Goal: Find specific page/section: Find specific page/section

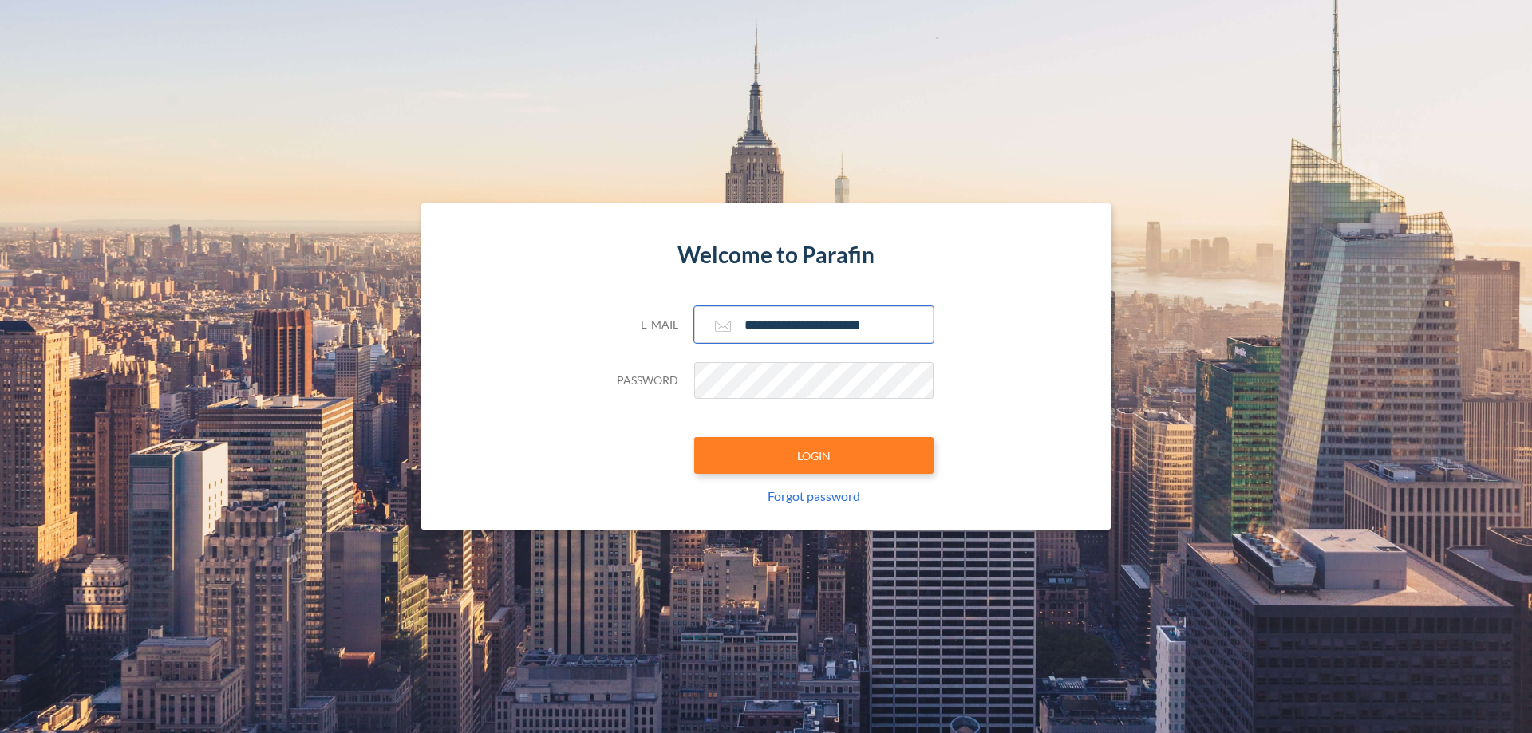
type input "**********"
click at [814, 456] on button "LOGIN" at bounding box center [813, 455] width 239 height 37
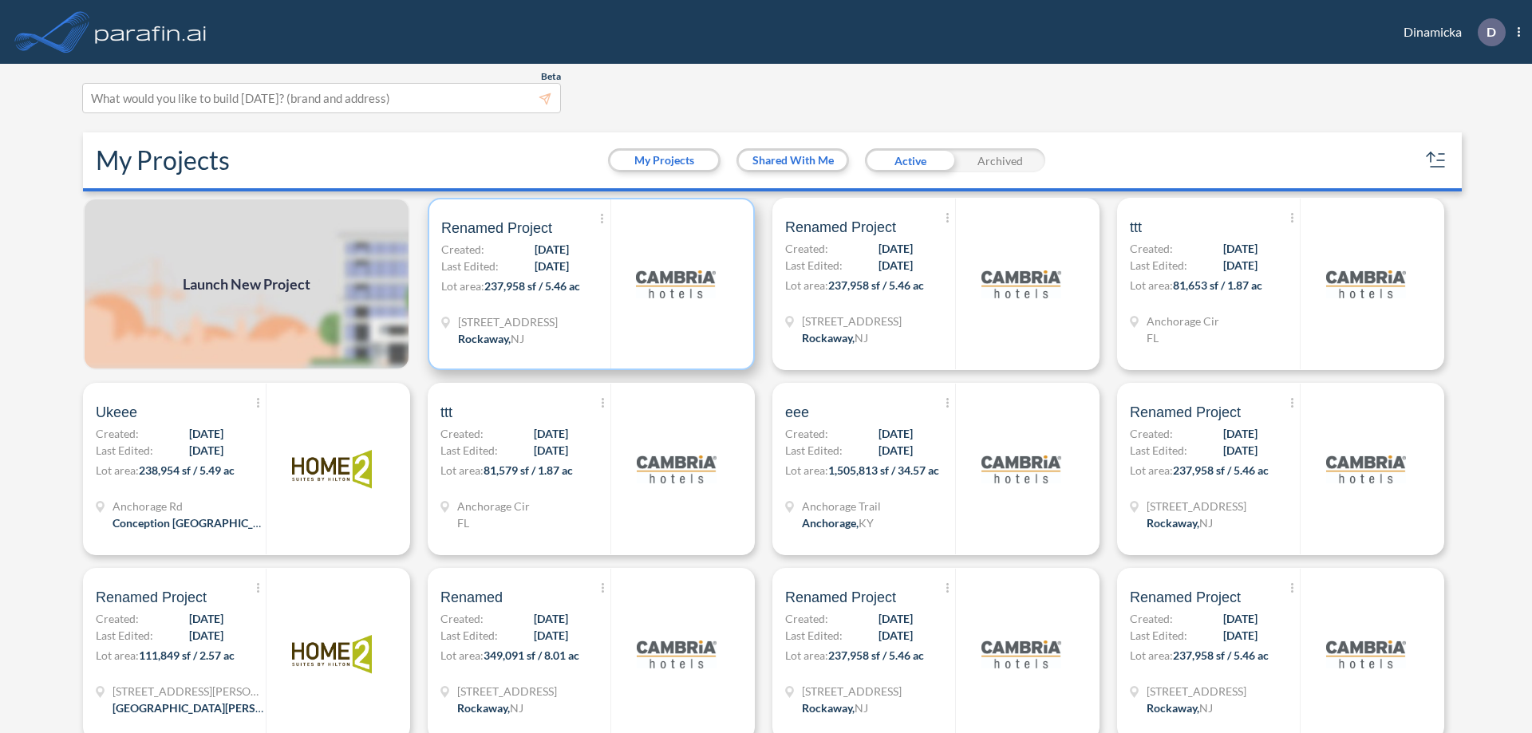
scroll to position [4, 0]
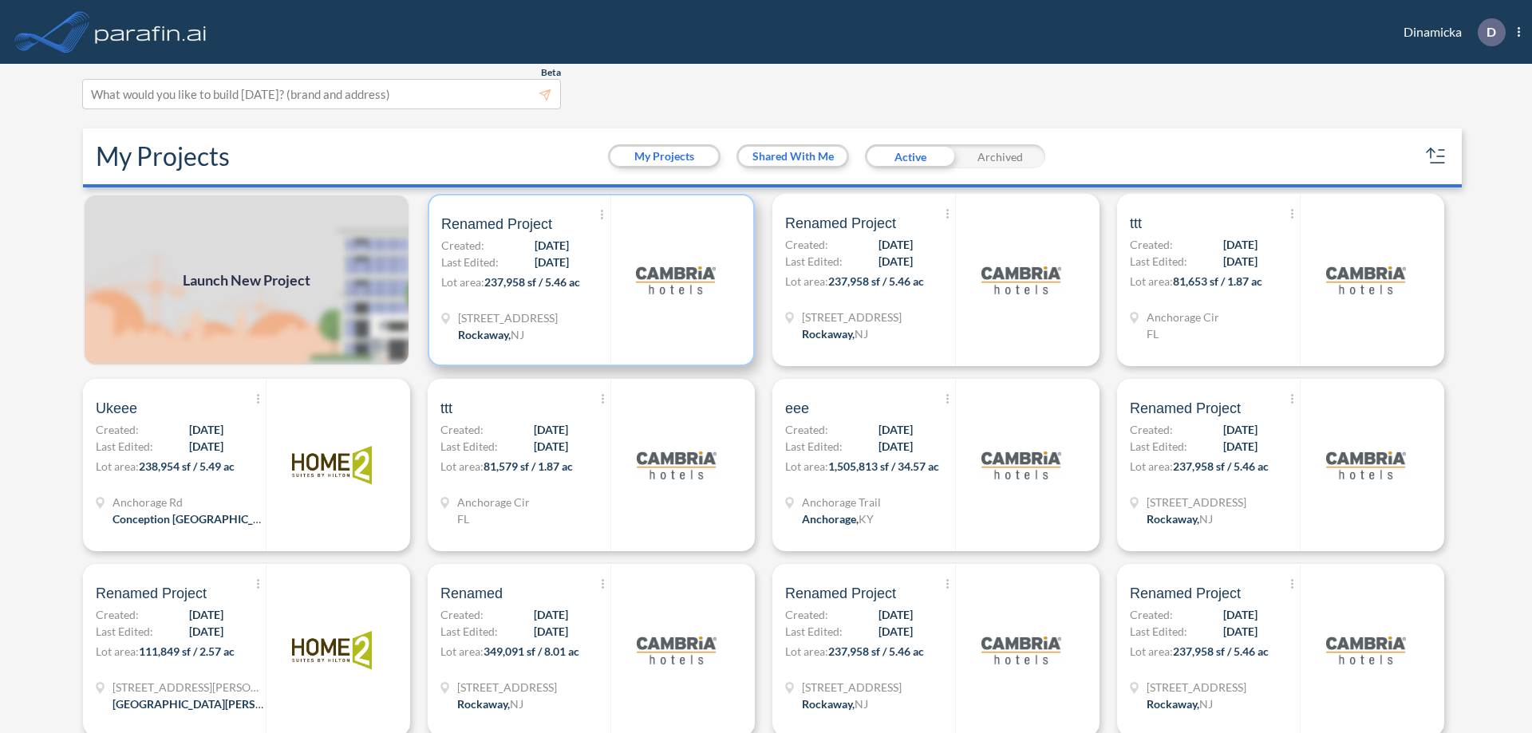
click at [588, 280] on p "Lot area: 237,958 sf / 5.46 ac" at bounding box center [525, 285] width 169 height 23
